Goal: Check status: Check status

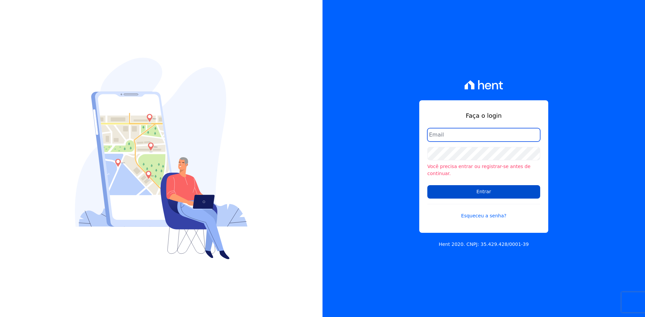
type input "tecnologia@markaprime.com.br"
click at [475, 193] on input "Entrar" at bounding box center [483, 191] width 113 height 13
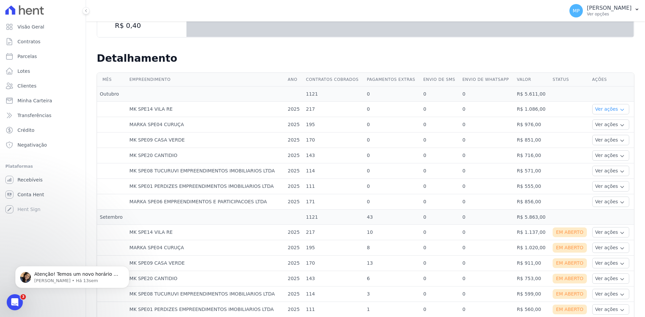
click at [596, 111] on button "Ver ações" at bounding box center [610, 109] width 37 height 10
